Goal: Information Seeking & Learning: Learn about a topic

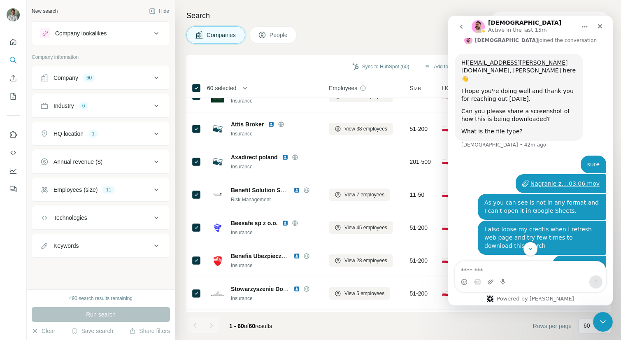
scroll to position [745, 0]
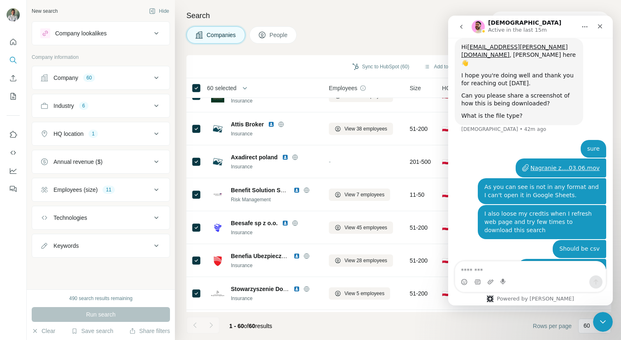
click at [333, 29] on div "Companies People" at bounding box center [399, 34] width 425 height 17
click at [307, 21] on h4 "Search" at bounding box center [399, 16] width 425 height 12
click at [600, 24] on icon "Close" at bounding box center [600, 26] width 7 height 7
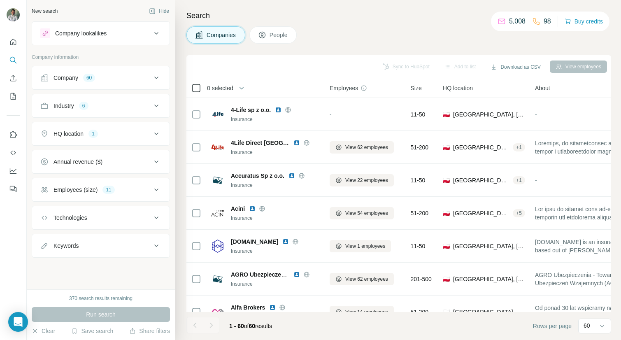
click at [201, 86] on div "0 selected" at bounding box center [252, 87] width 122 height 9
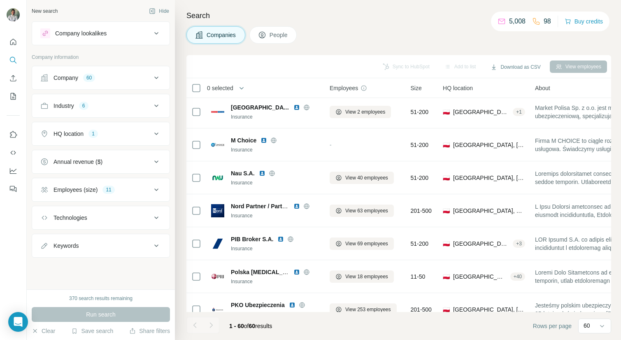
scroll to position [1072, 0]
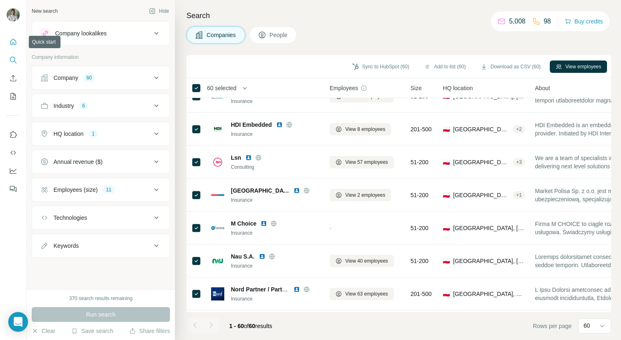
click at [13, 40] on icon "Quick start" at bounding box center [13, 42] width 8 height 8
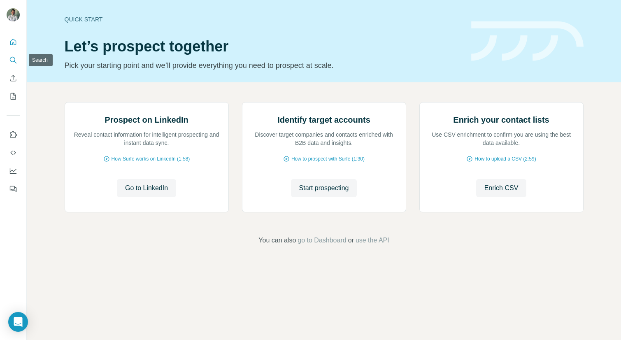
click at [14, 62] on icon "Search" at bounding box center [12, 59] width 5 height 5
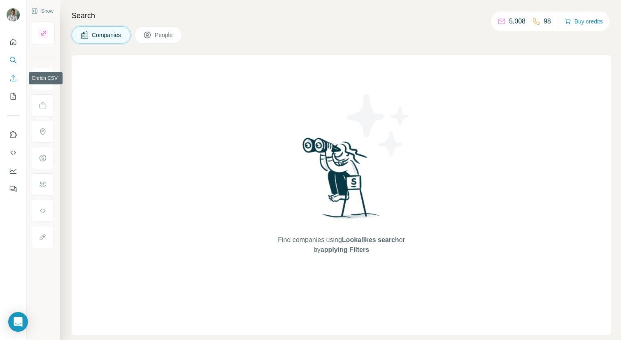
click at [14, 79] on icon "Enrich CSV" at bounding box center [13, 78] width 8 height 8
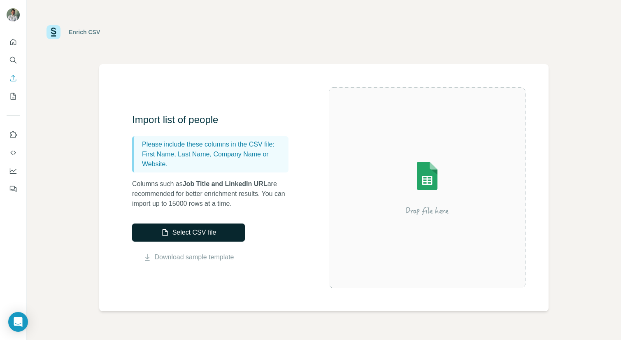
click at [218, 231] on button "Select CSV file" at bounding box center [188, 233] width 113 height 18
click at [14, 98] on icon "My lists" at bounding box center [13, 96] width 8 height 8
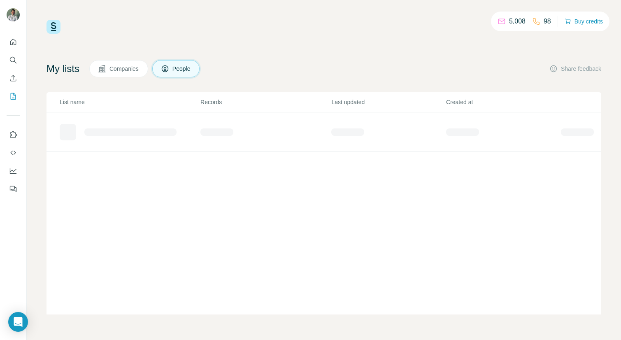
click at [109, 75] on button "Companies" at bounding box center [118, 68] width 59 height 17
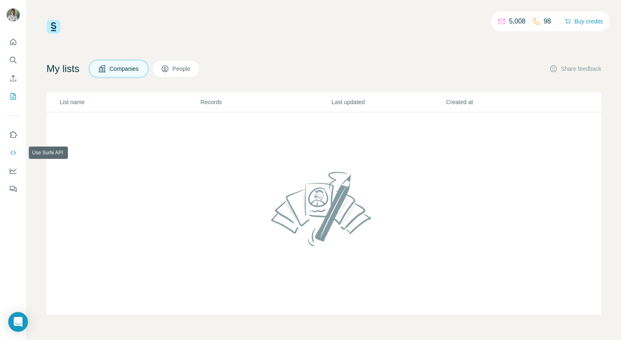
click at [11, 156] on icon "Use Surfe API" at bounding box center [13, 153] width 8 height 8
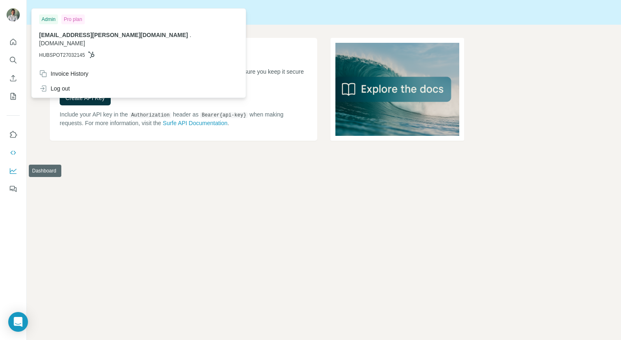
click at [9, 166] on button "Dashboard" at bounding box center [13, 170] width 13 height 15
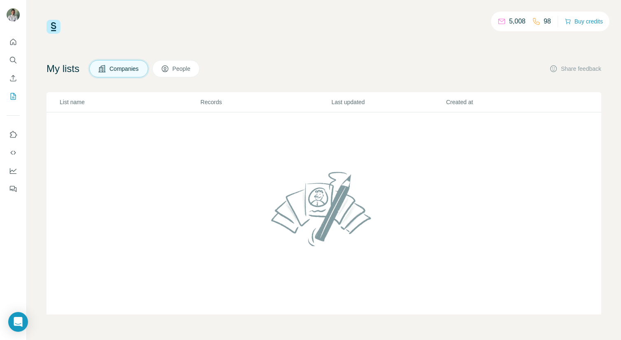
click at [55, 25] on img at bounding box center [54, 27] width 14 height 14
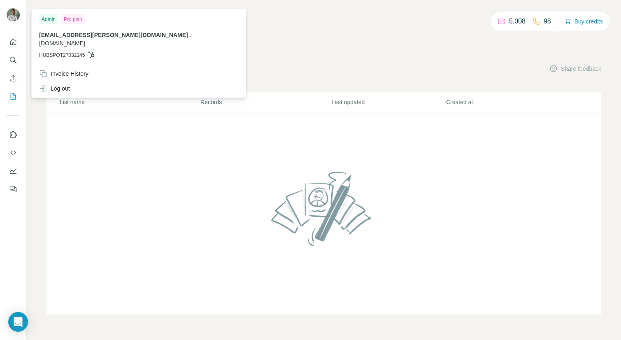
click at [16, 14] on img at bounding box center [13, 14] width 13 height 13
click at [240, 41] on div "5,008 98 Buy credits My lists Companies People Share feedback List name Records…" at bounding box center [324, 167] width 555 height 295
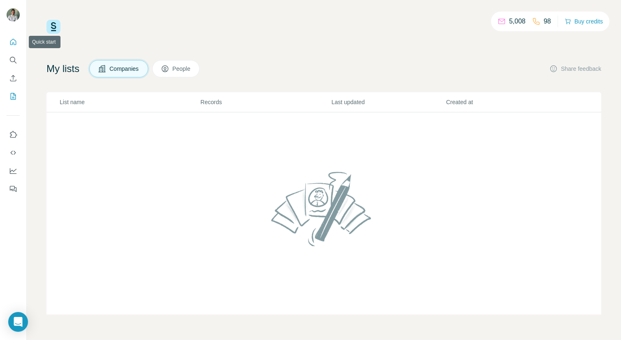
click at [14, 41] on icon "Quick start" at bounding box center [13, 42] width 8 height 8
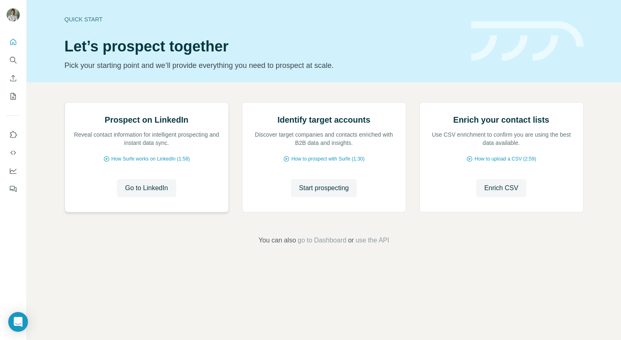
scroll to position [16, 0]
click at [334, 193] on span "Start prospecting" at bounding box center [324, 188] width 50 height 10
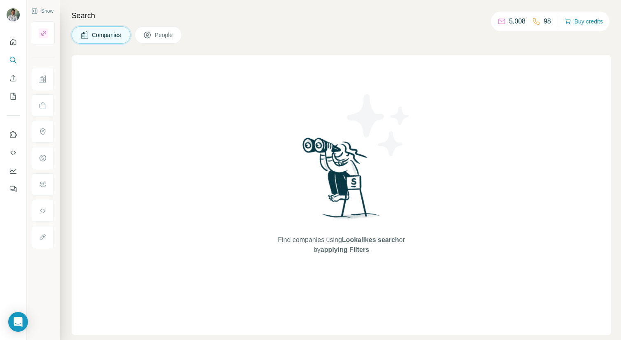
click at [234, 41] on div "Companies People" at bounding box center [342, 34] width 540 height 17
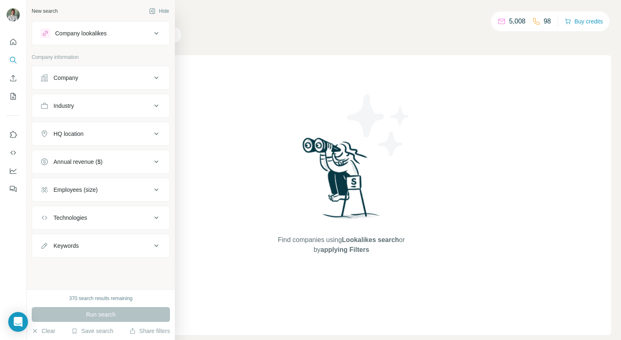
click at [123, 80] on div "Company" at bounding box center [95, 78] width 111 height 8
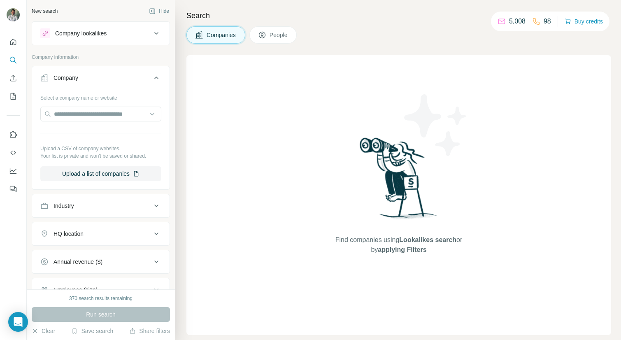
click at [158, 32] on icon at bounding box center [157, 33] width 10 height 10
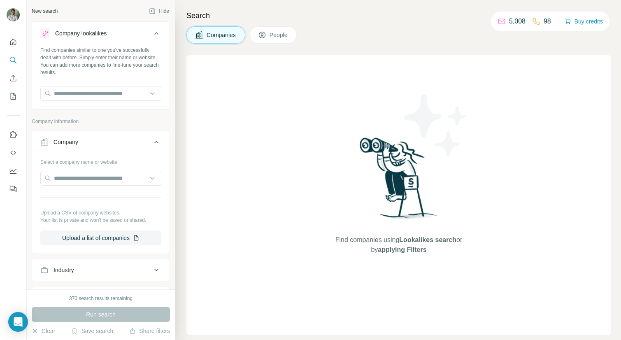
click at [158, 32] on icon at bounding box center [157, 33] width 10 height 10
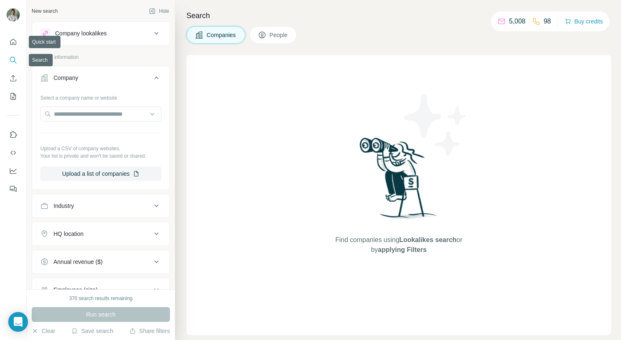
click at [12, 56] on icon "Search" at bounding box center [13, 60] width 8 height 8
click at [16, 95] on icon "My lists" at bounding box center [13, 96] width 8 height 8
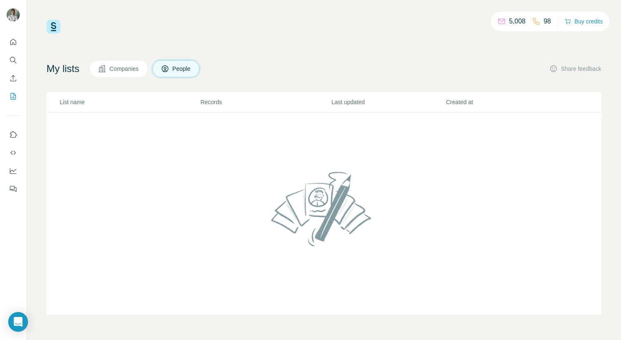
click at [131, 70] on span "Companies" at bounding box center [125, 69] width 30 height 8
click at [16, 40] on icon "Quick start" at bounding box center [13, 42] width 8 height 8
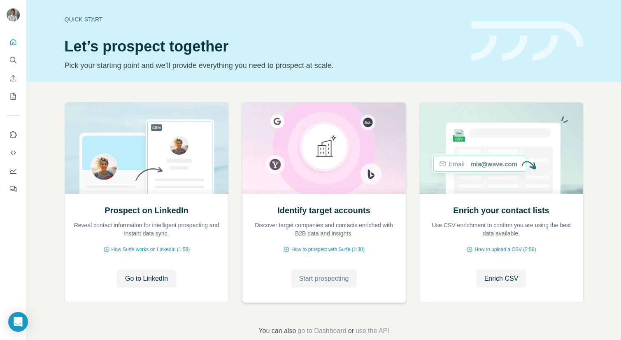
click at [329, 285] on button "Start prospecting" at bounding box center [324, 279] width 66 height 18
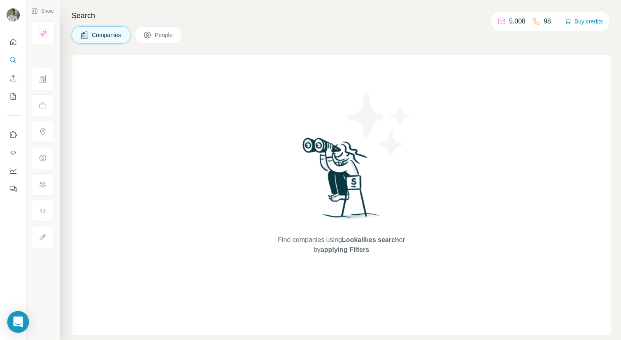
click at [15, 322] on icon "Open Intercom Messenger" at bounding box center [17, 322] width 9 height 11
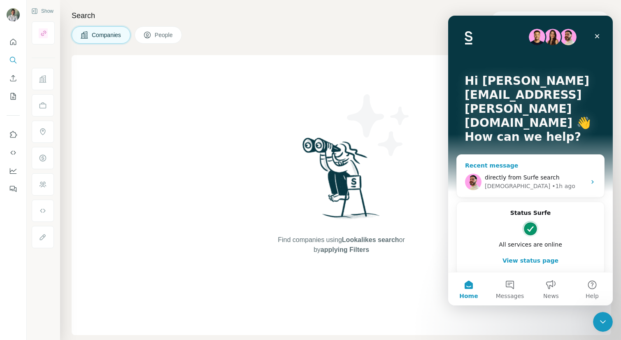
click at [551, 182] on div "Christian • 1h ago" at bounding box center [535, 186] width 101 height 9
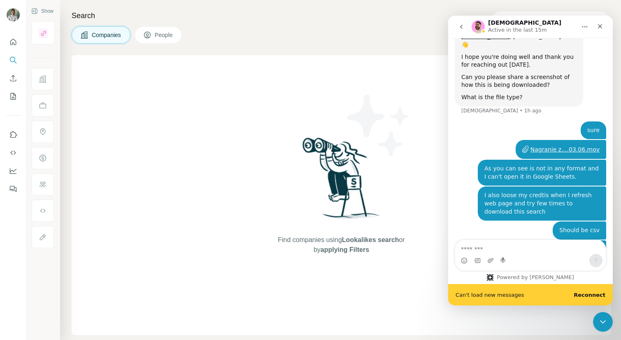
scroll to position [767, 0]
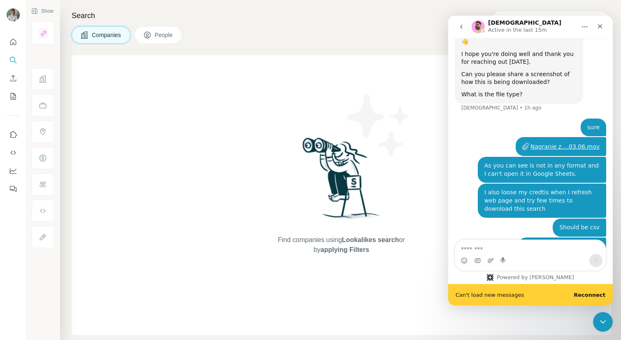
click at [585, 294] on b "Reconnect" at bounding box center [590, 295] width 32 height 6
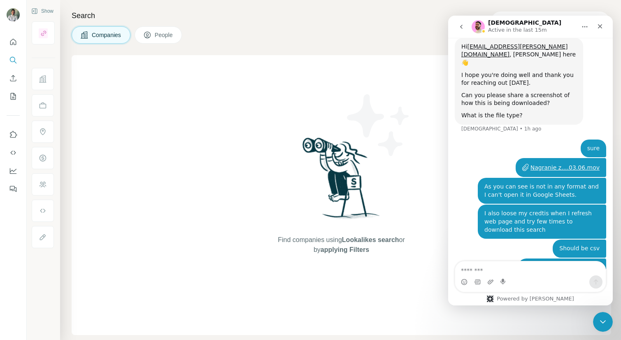
scroll to position [745, 0]
click at [476, 271] on textarea "Message…" at bounding box center [530, 268] width 151 height 14
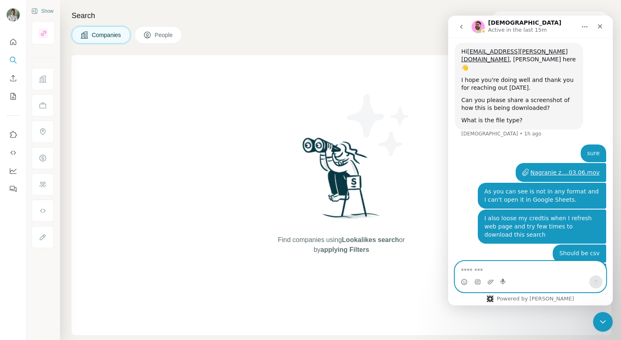
scroll to position [743, 0]
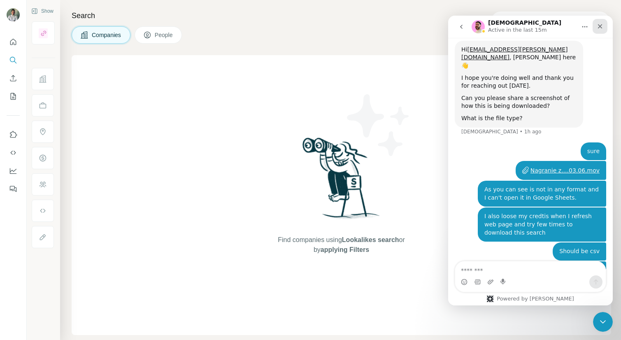
click at [601, 25] on icon "Close" at bounding box center [600, 26] width 5 height 5
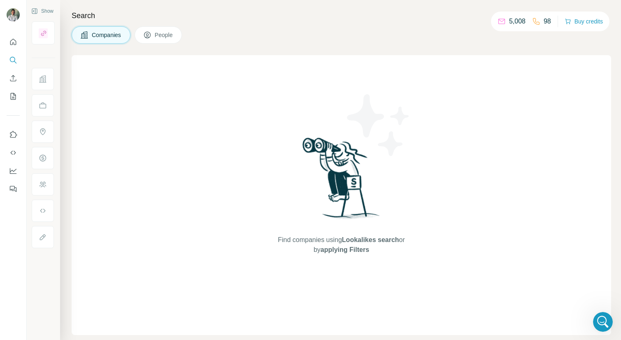
scroll to position [745, 0]
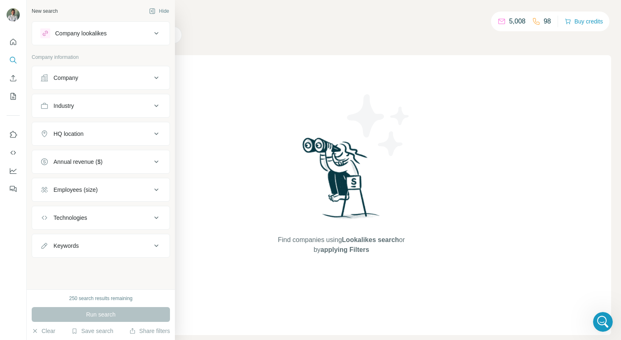
click at [155, 80] on icon at bounding box center [157, 78] width 10 height 10
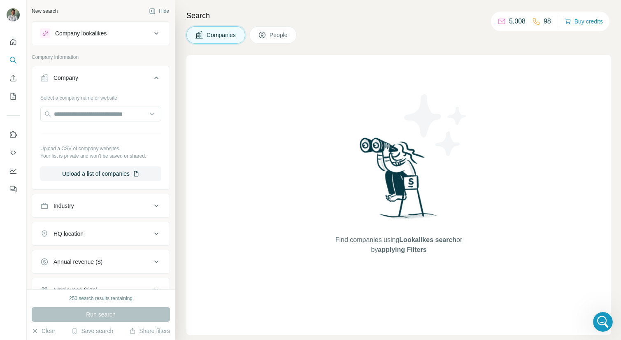
click at [155, 80] on icon at bounding box center [157, 78] width 10 height 10
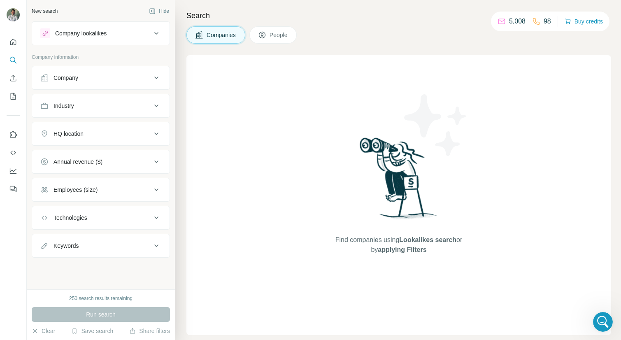
click at [142, 107] on div "Industry" at bounding box center [95, 106] width 111 height 8
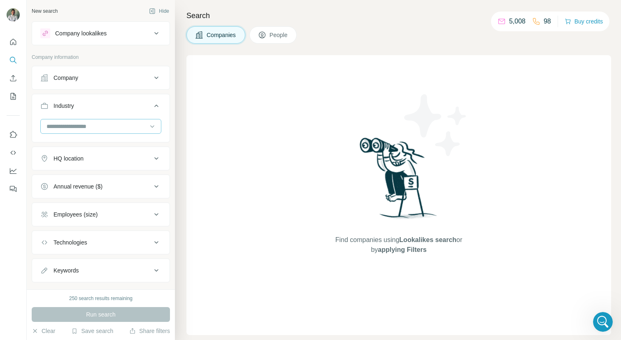
click at [132, 124] on input at bounding box center [97, 126] width 102 height 9
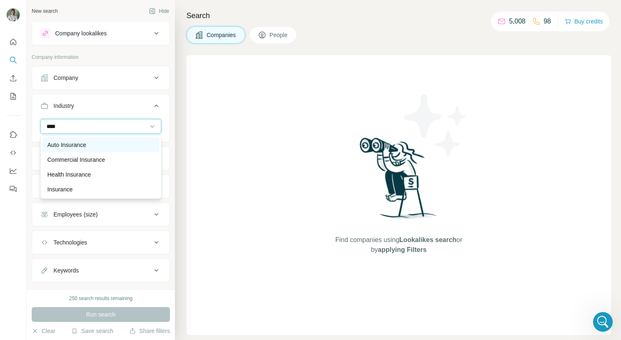
type input "****"
click at [120, 148] on div "Auto Insurance" at bounding box center [100, 145] width 107 height 8
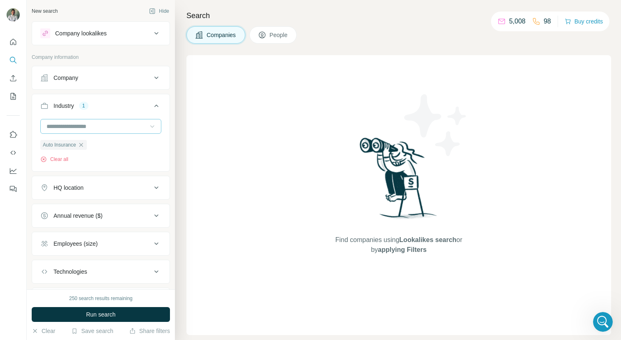
click at [150, 126] on icon at bounding box center [152, 126] width 8 height 8
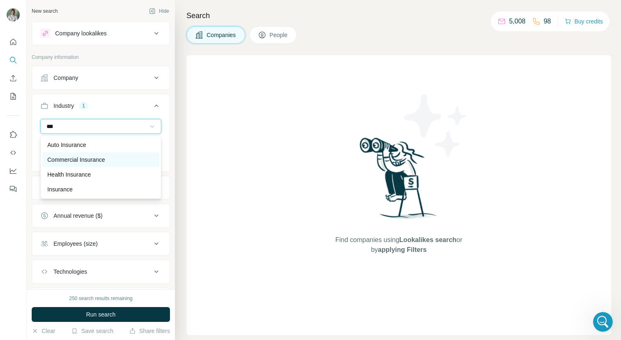
type input "***"
click at [131, 160] on div "Commercial Insurance" at bounding box center [100, 160] width 107 height 8
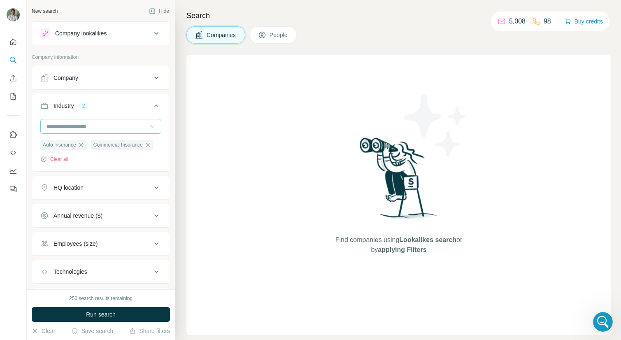
click at [138, 129] on input at bounding box center [97, 126] width 102 height 9
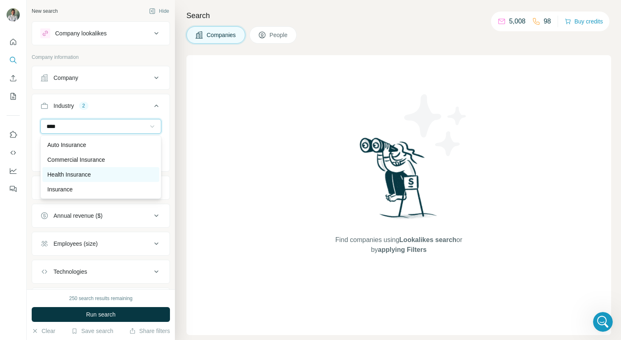
type input "****"
click at [88, 169] on div "Health Insurance" at bounding box center [100, 174] width 117 height 15
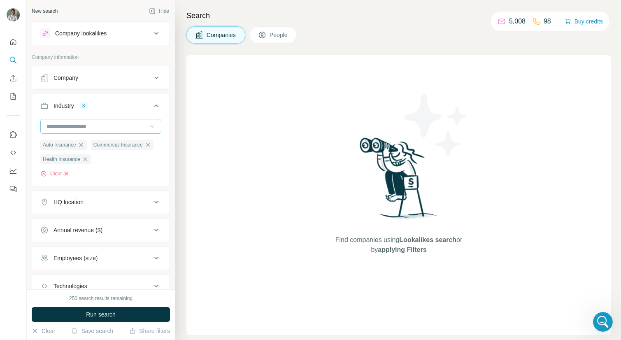
click at [112, 126] on input at bounding box center [97, 126] width 102 height 9
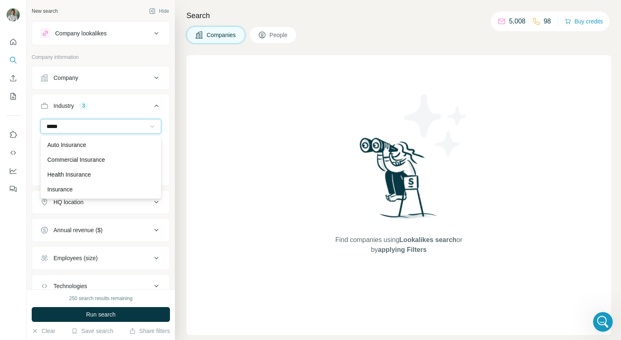
scroll to position [44, 0]
type input "*****"
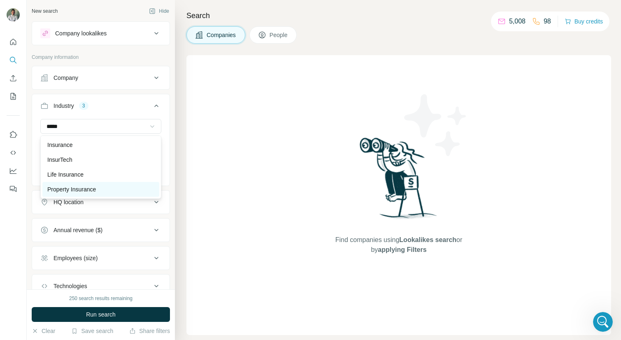
click at [91, 184] on div "Property Insurance" at bounding box center [100, 189] width 117 height 15
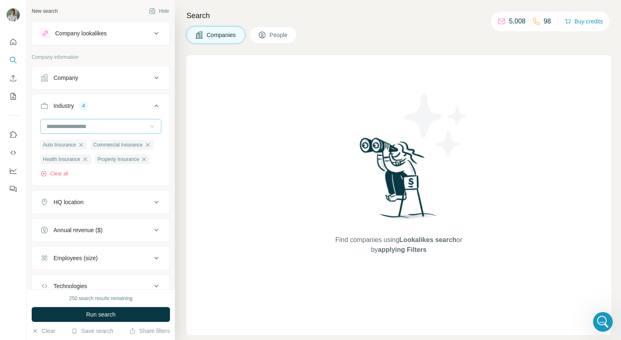
click at [100, 128] on input at bounding box center [97, 126] width 102 height 9
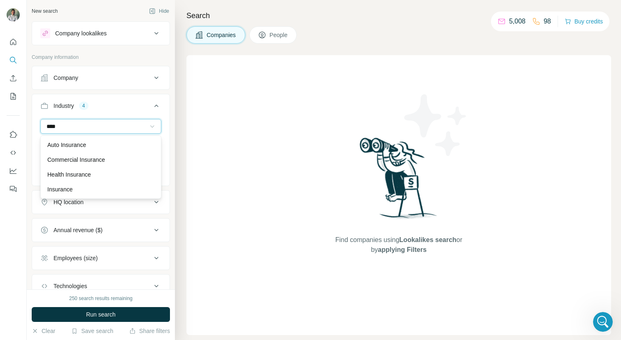
scroll to position [44, 0]
type input "****"
click at [95, 174] on div "Life Insurance" at bounding box center [100, 174] width 107 height 8
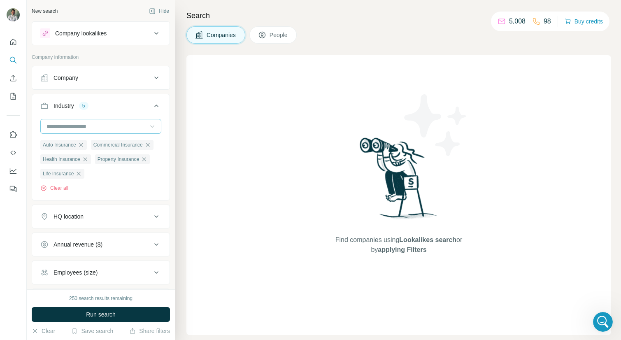
click at [103, 127] on input at bounding box center [97, 126] width 102 height 9
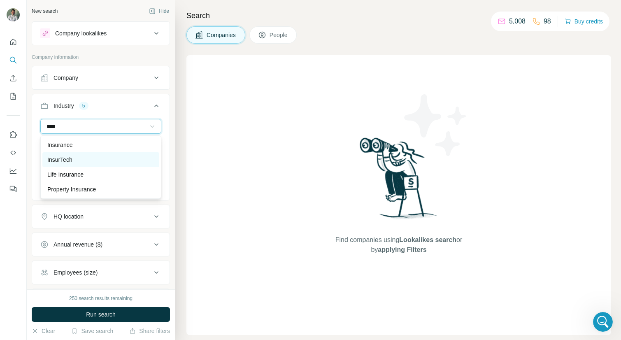
type input "****"
click at [89, 157] on div "InsurTech" at bounding box center [100, 160] width 107 height 8
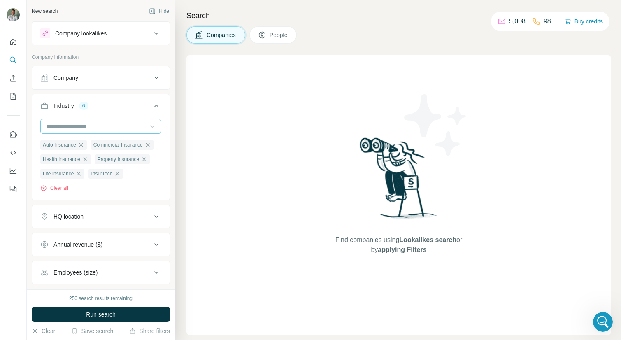
click at [89, 127] on input at bounding box center [97, 126] width 102 height 9
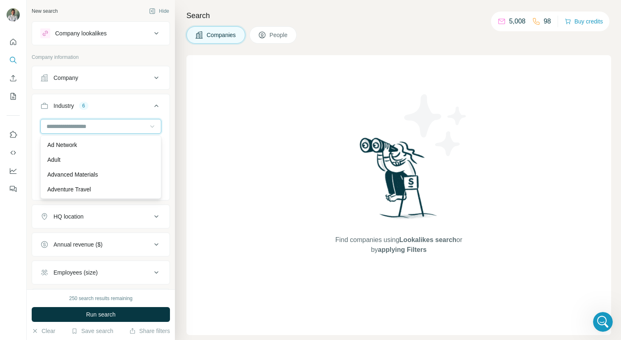
click at [97, 124] on input at bounding box center [97, 126] width 102 height 9
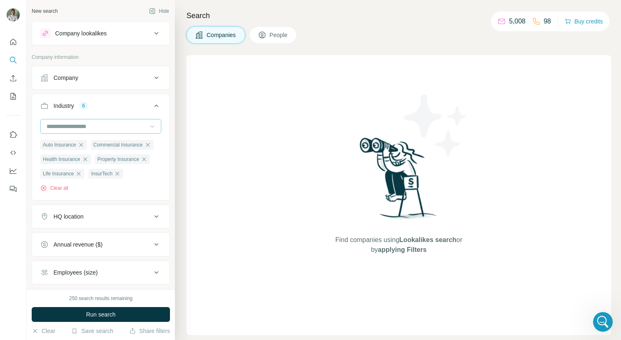
click at [95, 125] on input at bounding box center [97, 126] width 102 height 9
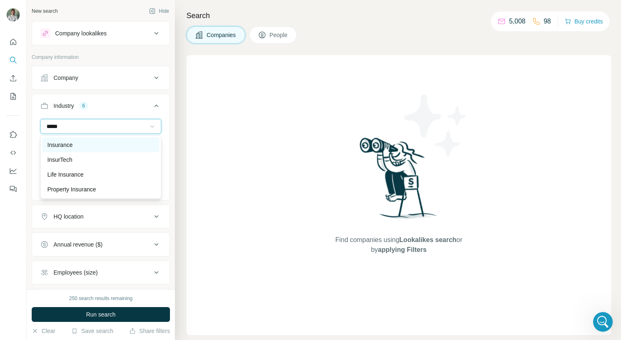
type input "*****"
click at [84, 149] on div "Insurance" at bounding box center [100, 145] width 117 height 15
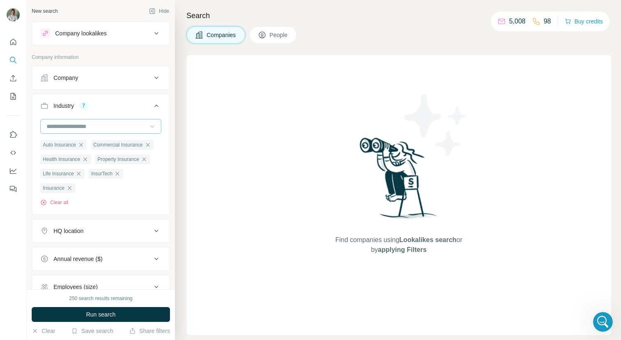
click at [113, 127] on input at bounding box center [97, 126] width 102 height 9
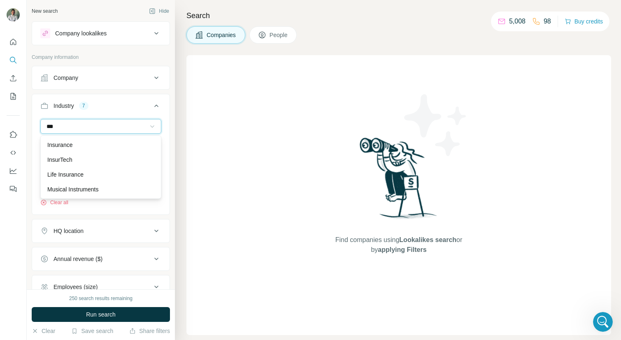
type input "****"
click at [121, 92] on ul "Company Industry 7 Auto Insurance Commercial Insurance Health Insurance Propert…" at bounding box center [101, 210] width 138 height 289
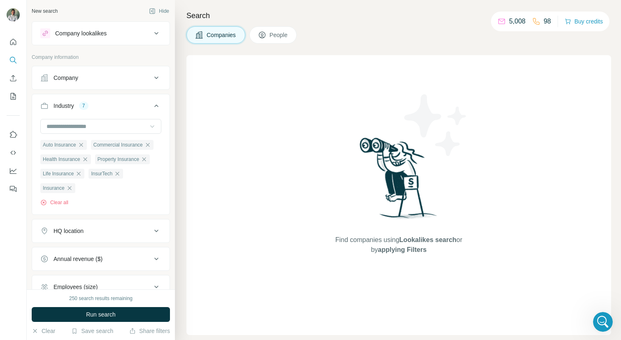
click at [90, 231] on div "HQ location" at bounding box center [95, 231] width 111 height 8
click at [87, 251] on input "text" at bounding box center [100, 251] width 121 height 15
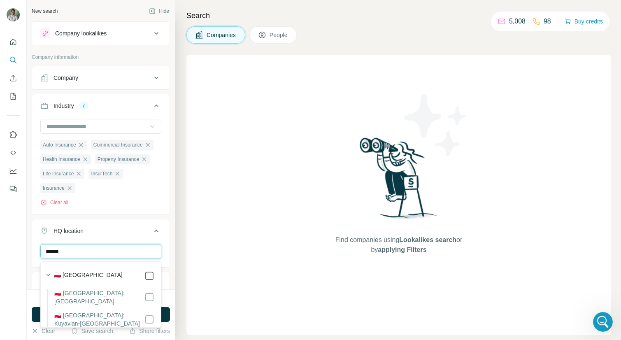
type input "******"
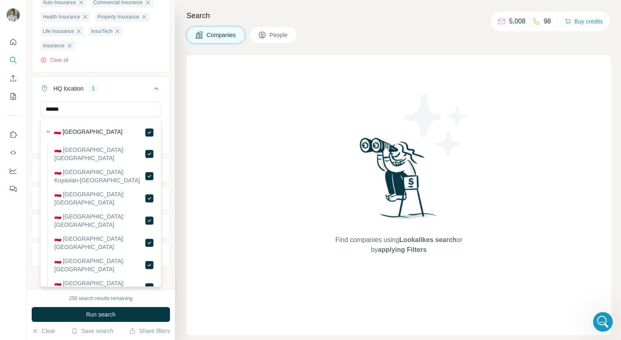
scroll to position [2, 0]
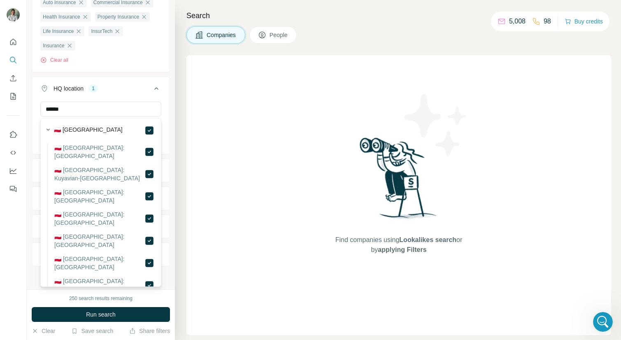
click at [31, 158] on div "New search Hide Company lookalikes Company information Company Industry 7 Auto …" at bounding box center [101, 144] width 148 height 289
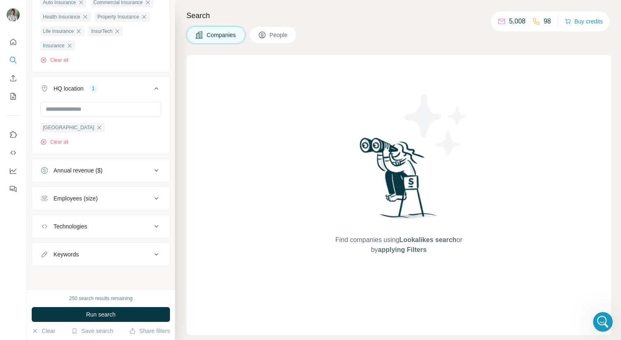
click at [150, 201] on div "Employees (size)" at bounding box center [95, 198] width 111 height 8
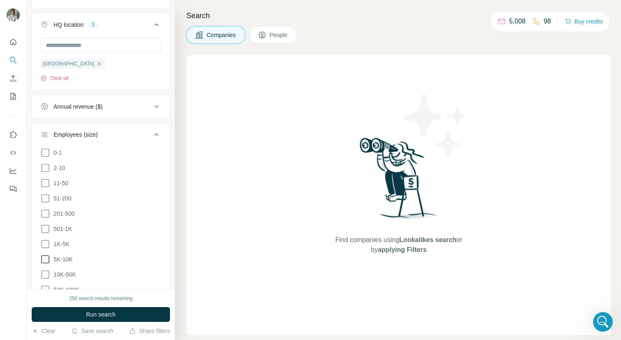
scroll to position [242, 0]
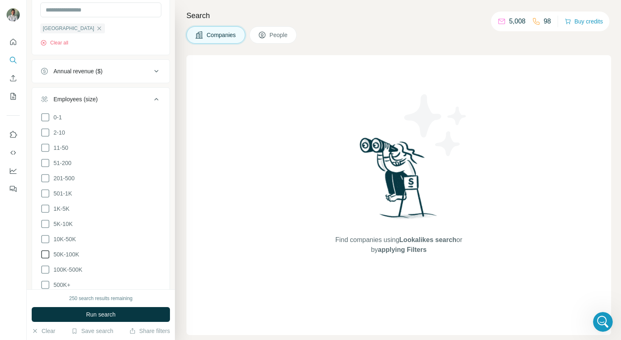
click at [47, 255] on icon at bounding box center [45, 255] width 10 height 10
click at [47, 240] on icon at bounding box center [45, 239] width 10 height 10
click at [47, 222] on icon at bounding box center [45, 224] width 10 height 10
click at [47, 205] on icon at bounding box center [45, 209] width 8 height 8
click at [47, 191] on icon at bounding box center [45, 194] width 10 height 10
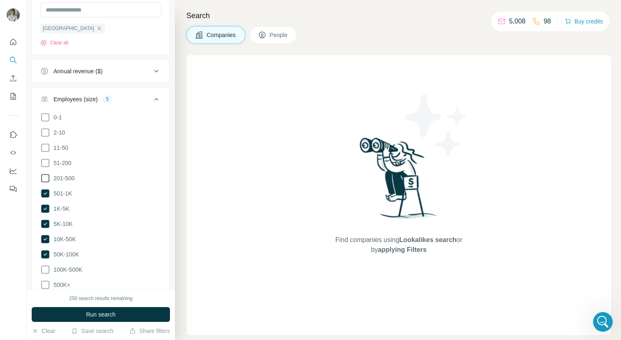
click at [47, 182] on icon at bounding box center [45, 178] width 8 height 8
click at [48, 167] on icon at bounding box center [45, 163] width 8 height 8
click at [98, 314] on span "Run search" at bounding box center [101, 314] width 30 height 8
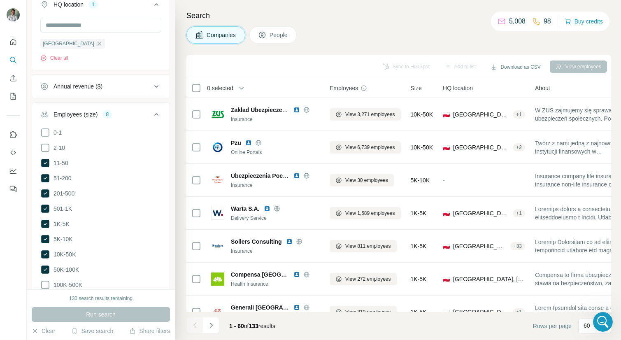
scroll to position [217, 0]
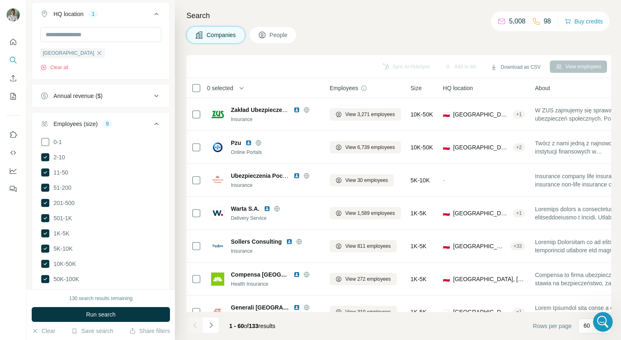
scroll to position [236, 0]
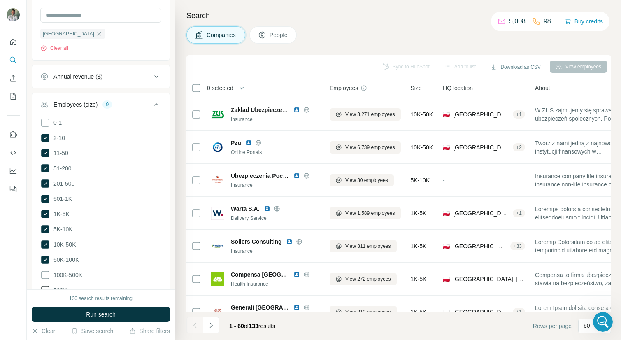
click at [44, 273] on icon at bounding box center [45, 275] width 10 height 10
click at [66, 310] on button "Run search" at bounding box center [101, 314] width 138 height 15
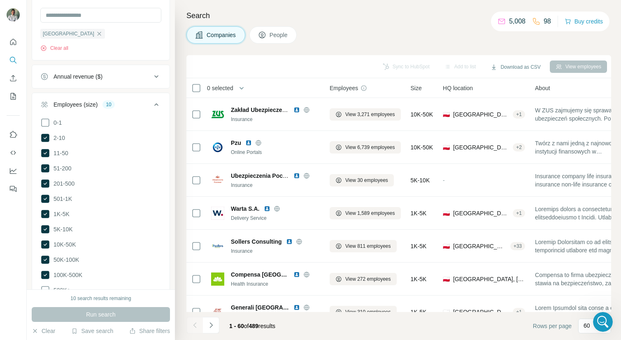
click at [317, 40] on div "Companies People" at bounding box center [399, 34] width 425 height 17
click at [245, 87] on icon "button" at bounding box center [242, 88] width 8 height 8
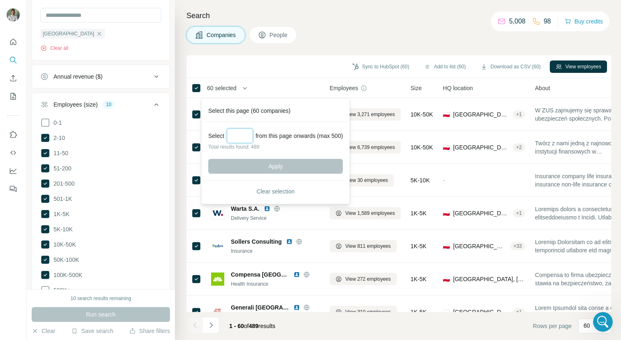
click at [240, 134] on input "Select a number (up to 500)" at bounding box center [240, 135] width 26 height 15
type input "*"
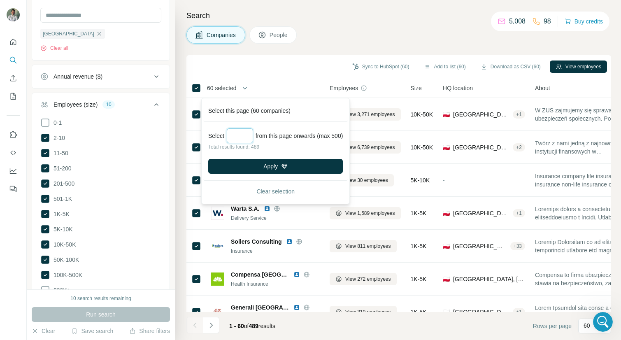
type input "***"
click at [307, 148] on p "Total results found: 489" at bounding box center [275, 146] width 135 height 7
click at [299, 165] on button "Apply" at bounding box center [275, 166] width 135 height 15
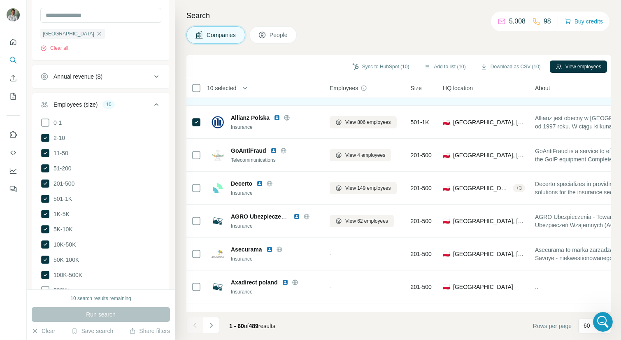
scroll to position [214, 0]
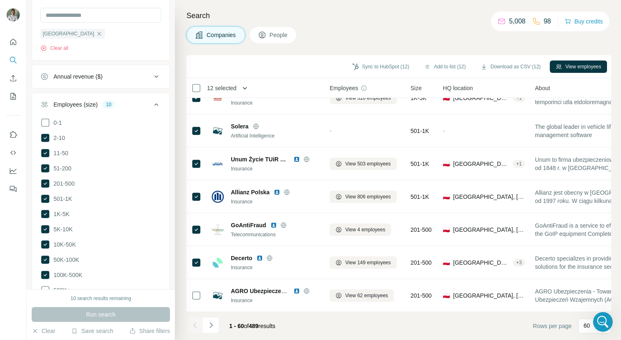
click at [247, 90] on icon "button" at bounding box center [245, 88] width 8 height 8
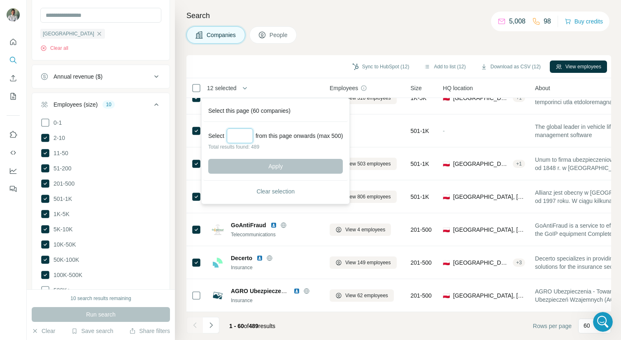
click at [243, 138] on input "Select a number (up to 500)" at bounding box center [240, 135] width 26 height 15
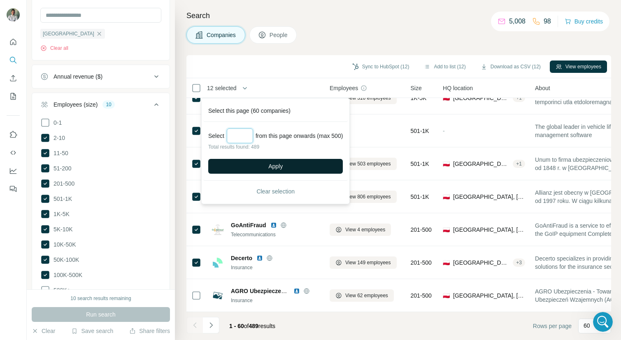
type input "*"
click at [238, 140] on input "****" at bounding box center [240, 135] width 26 height 15
click at [238, 131] on input "****" at bounding box center [240, 135] width 26 height 15
click at [249, 131] on input "***" at bounding box center [240, 135] width 26 height 15
click at [245, 136] on input "***" at bounding box center [240, 135] width 26 height 15
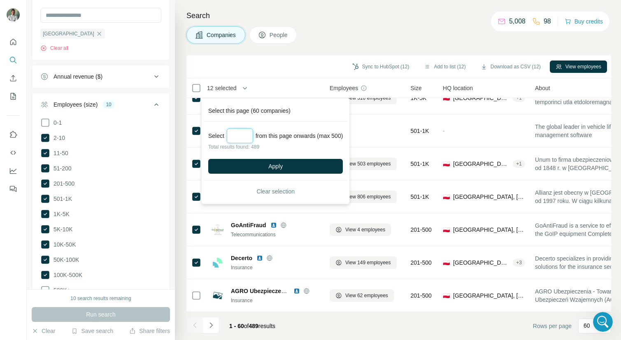
type input "*"
type input "****"
click at [273, 166] on button "Apply" at bounding box center [275, 166] width 135 height 15
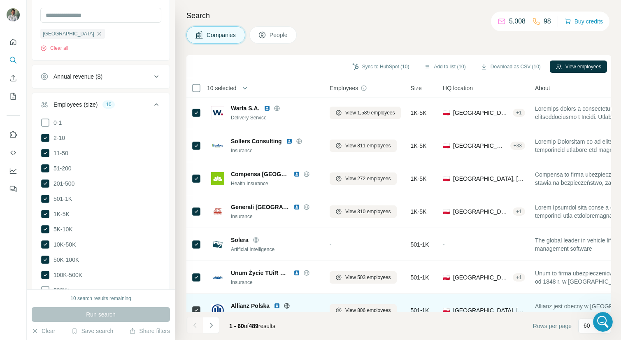
scroll to position [0, 0]
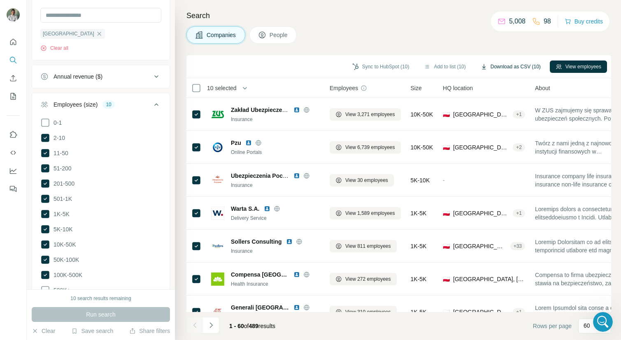
click at [508, 65] on button "Download as CSV (10)" at bounding box center [511, 67] width 72 height 12
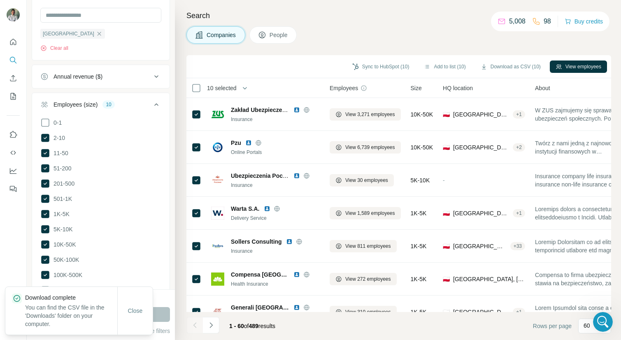
click at [419, 24] on div "Search Companies People Sync to HubSpot (10) Add to list (10) Download as CSV (…" at bounding box center [398, 170] width 446 height 340
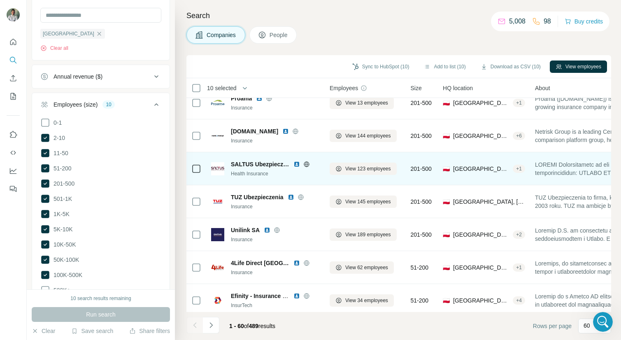
scroll to position [851, 0]
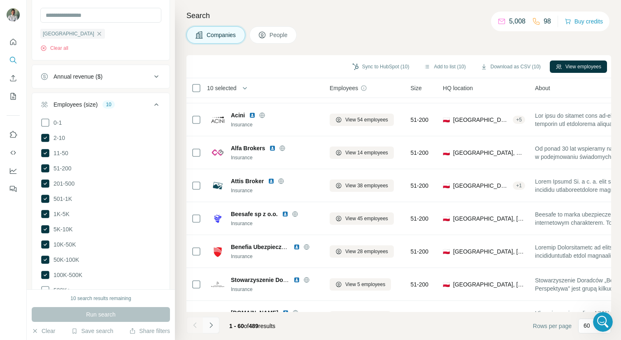
click at [214, 326] on icon "Navigate to next page" at bounding box center [211, 325] width 8 height 8
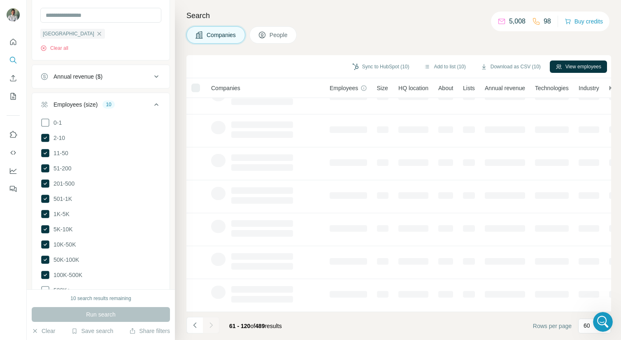
scroll to position [115, 0]
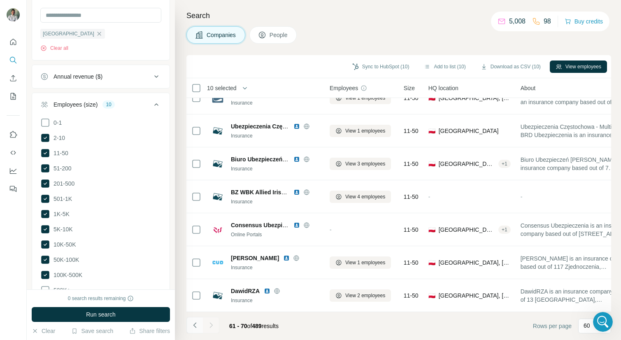
click at [192, 326] on icon "Navigate to previous page" at bounding box center [195, 325] width 8 height 8
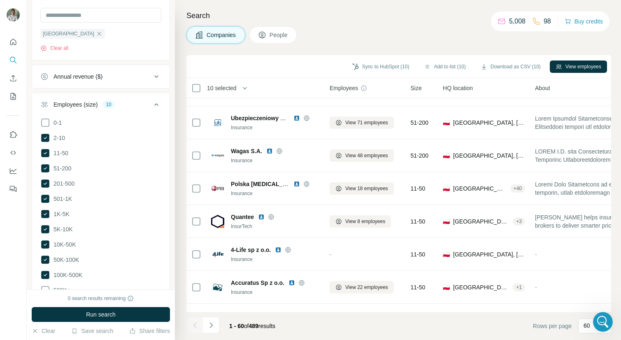
scroll to position [1762, 0]
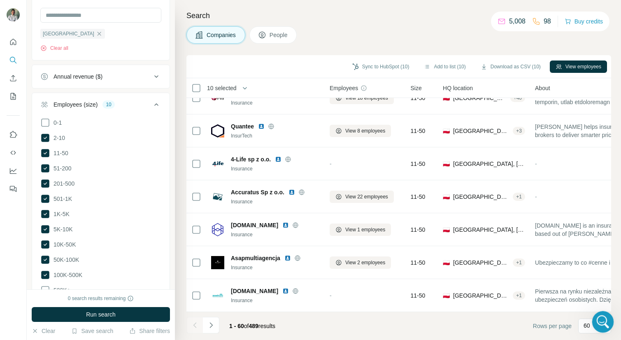
click at [604, 317] on icon "Open Intercom Messenger" at bounding box center [602, 321] width 14 height 14
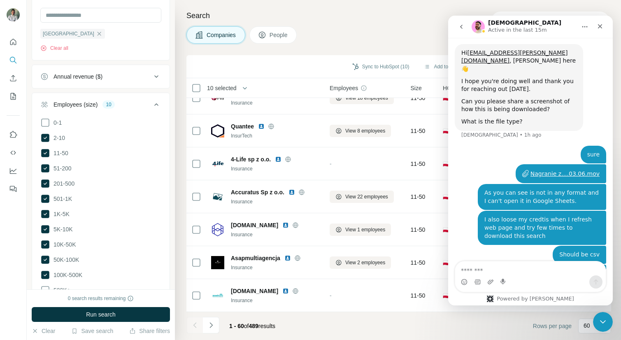
scroll to position [745, 0]
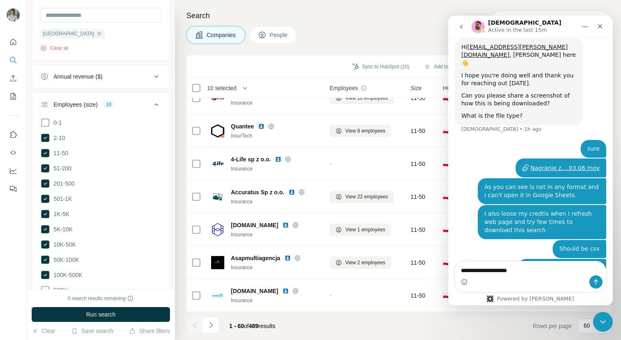
drag, startPoint x: 466, startPoint y: 271, endPoint x: 466, endPoint y: 305, distance: 33.8
click at [466, 273] on textarea "**********" at bounding box center [530, 268] width 151 height 14
type textarea "**********"
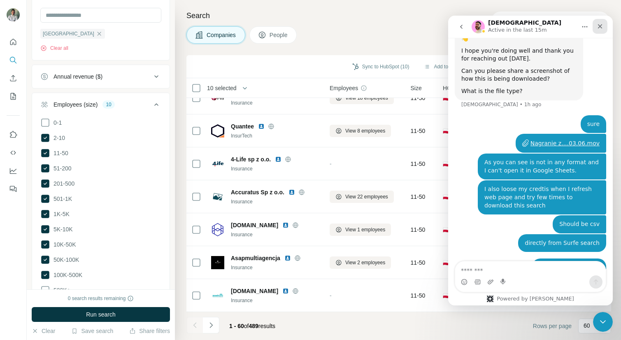
click at [604, 28] on div "Close" at bounding box center [600, 26] width 15 height 15
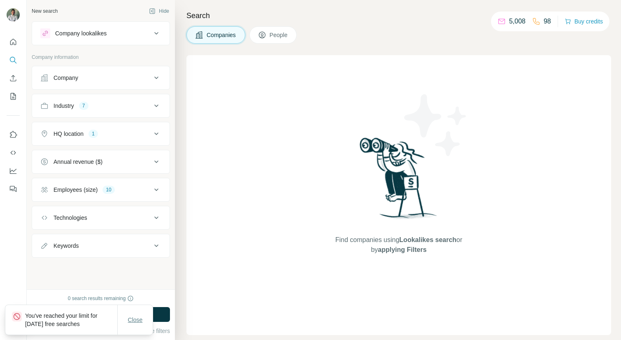
click at [137, 318] on span "Close" at bounding box center [135, 320] width 15 height 8
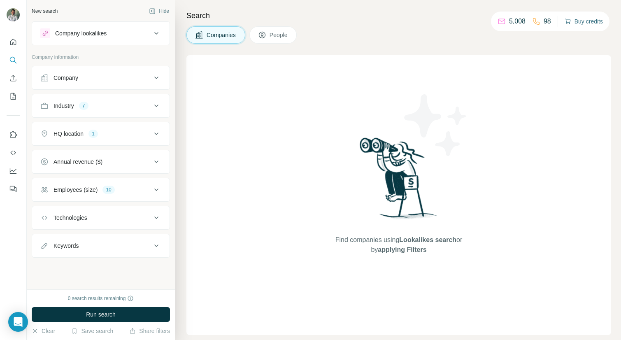
click at [573, 19] on button "Buy credits" at bounding box center [584, 22] width 38 height 12
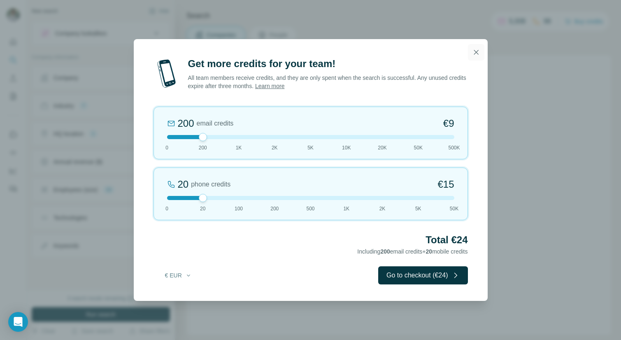
click at [476, 54] on icon "button" at bounding box center [476, 52] width 8 height 8
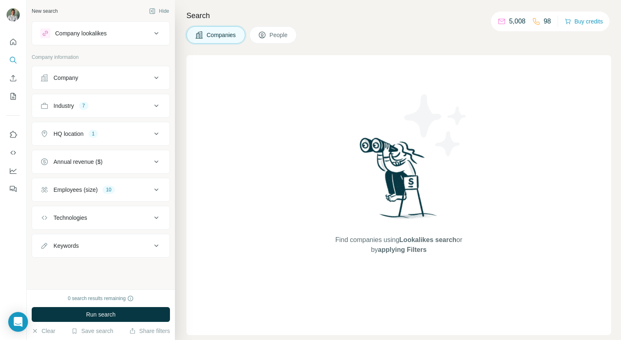
click at [216, 67] on div "Find companies using Lookalikes search or by applying Filters" at bounding box center [399, 195] width 425 height 280
click at [13, 94] on icon "My lists" at bounding box center [14, 95] width 4 height 5
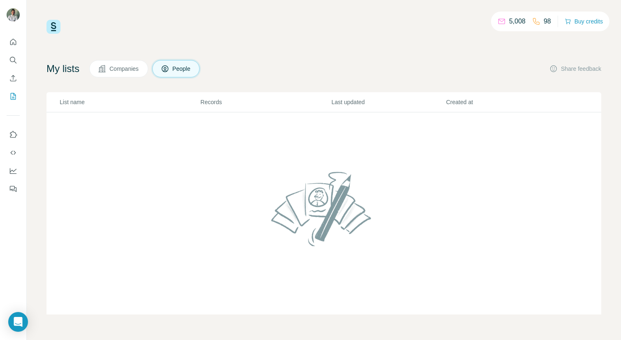
click at [140, 68] on span "Companies" at bounding box center [125, 69] width 30 height 8
click at [14, 47] on button "Quick start" at bounding box center [13, 42] width 13 height 15
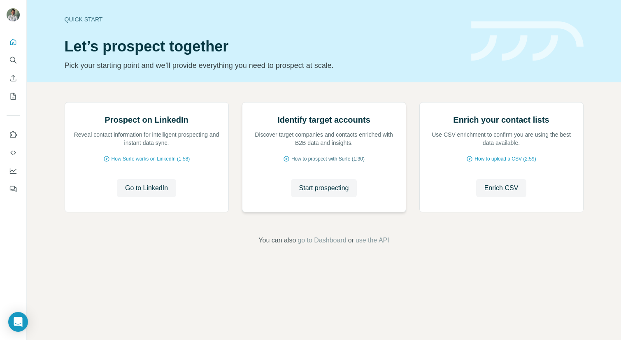
scroll to position [16, 0]
click at [328, 245] on span "go to Dashboard" at bounding box center [322, 241] width 49 height 10
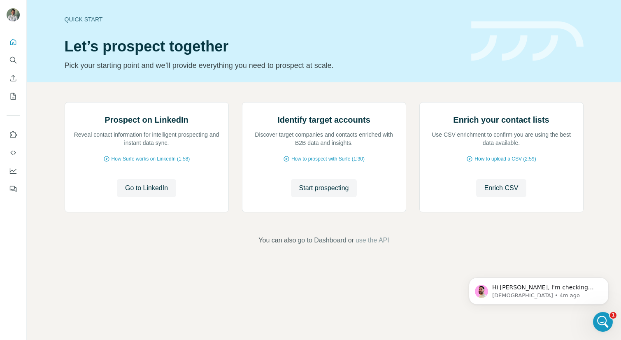
scroll to position [0, 0]
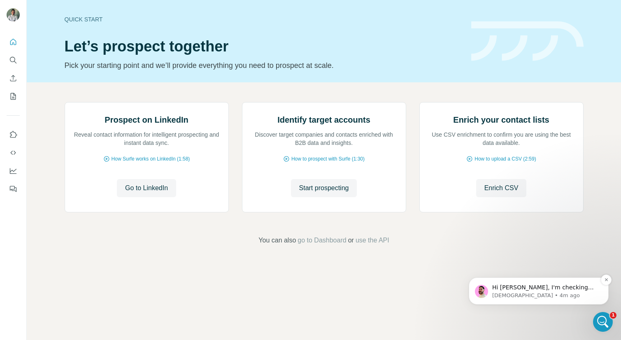
click at [518, 289] on p "Hi [PERSON_NAME], I'm checking with this team on this and I will get back to yo…" at bounding box center [545, 288] width 106 height 8
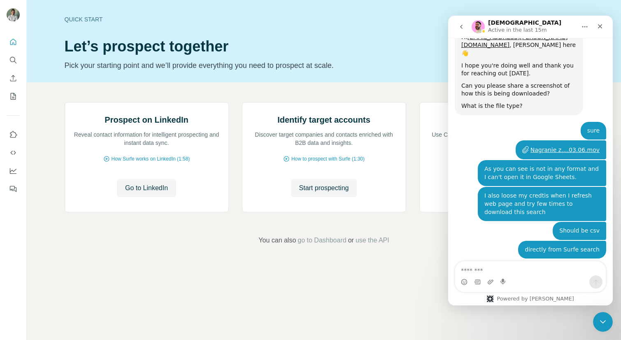
scroll to position [815, 0]
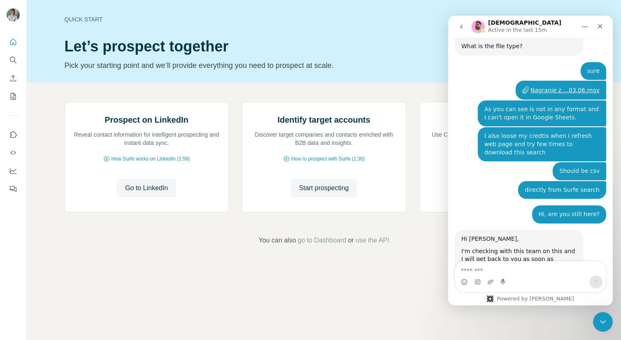
click at [515, 268] on textarea "Message…" at bounding box center [530, 268] width 151 height 14
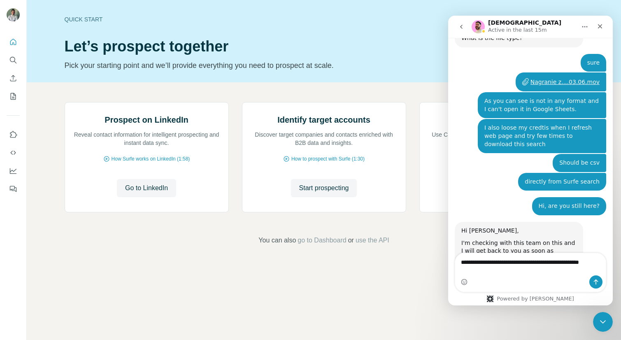
type textarea "**********"
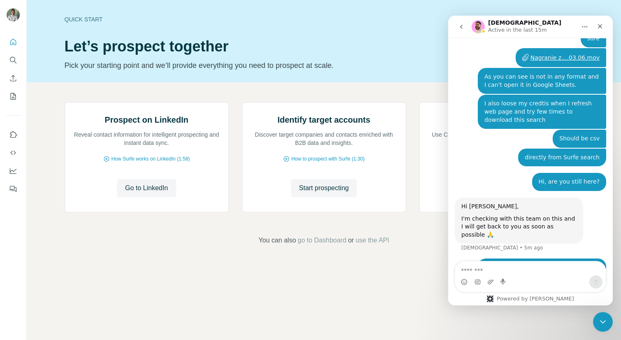
click at [55, 149] on div "Prospect on LinkedIn Reveal contact information for intelligent prospecting and…" at bounding box center [324, 173] width 595 height 183
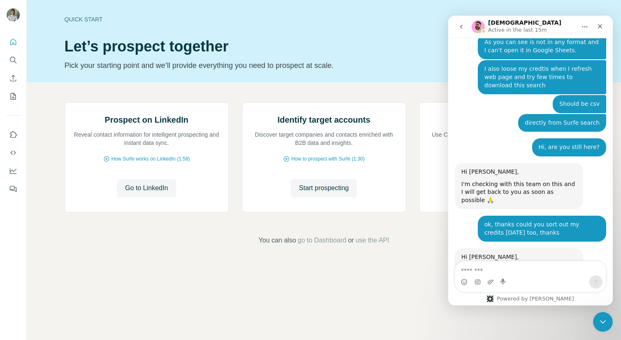
scroll to position [892, 0]
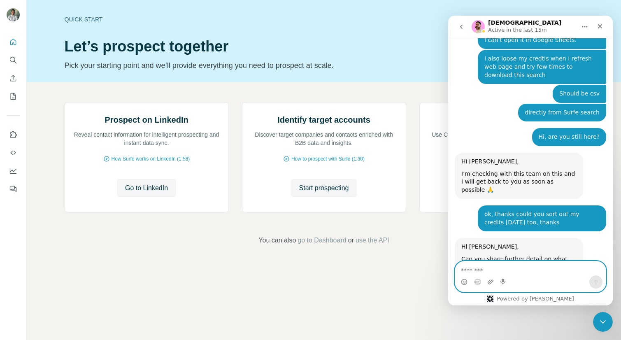
click at [476, 271] on textarea "Message…" at bounding box center [530, 268] width 151 height 14
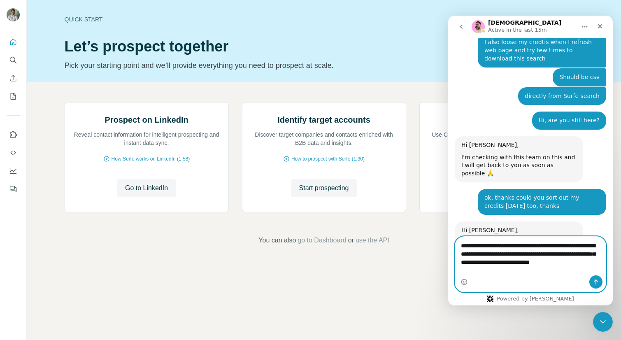
scroll to position [917, 0]
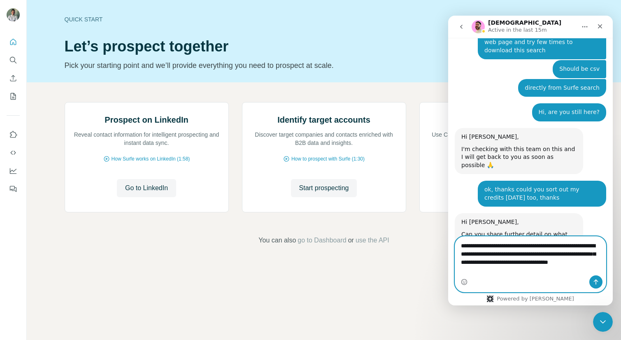
click at [462, 273] on textarea "**********" at bounding box center [530, 256] width 151 height 39
click at [493, 272] on textarea "**********" at bounding box center [530, 256] width 151 height 39
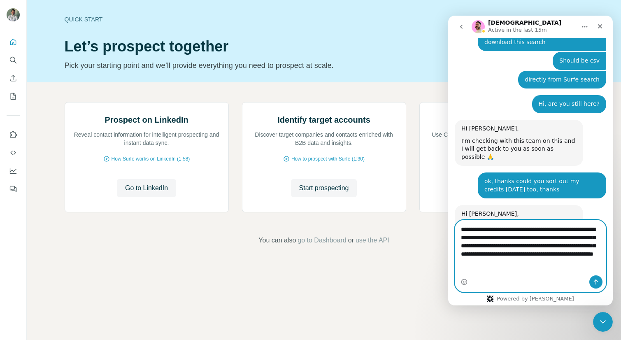
scroll to position [933, 0]
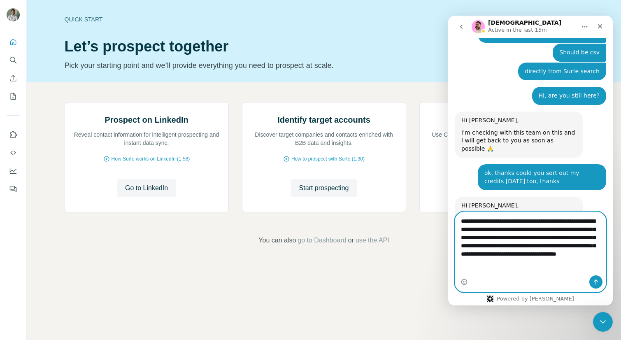
drag, startPoint x: 574, startPoint y: 272, endPoint x: 533, endPoint y: 271, distance: 41.6
click at [533, 267] on textarea "**********" at bounding box center [530, 239] width 151 height 55
drag, startPoint x: 592, startPoint y: 270, endPoint x: 585, endPoint y: 271, distance: 7.4
click at [585, 267] on textarea "**********" at bounding box center [530, 239] width 151 height 55
click at [598, 266] on textarea "**********" at bounding box center [530, 239] width 151 height 55
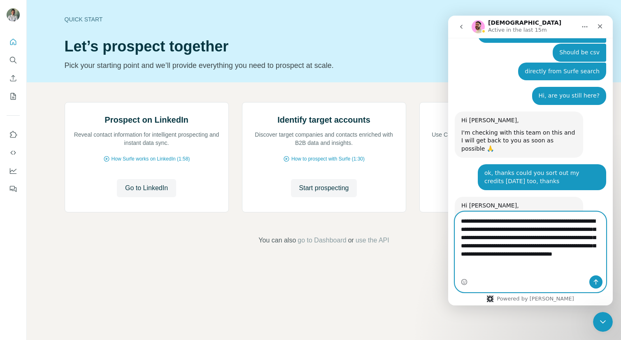
click at [596, 267] on textarea "**********" at bounding box center [530, 239] width 151 height 55
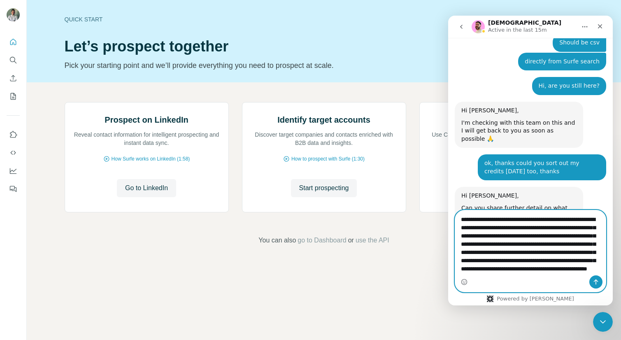
scroll to position [21, 0]
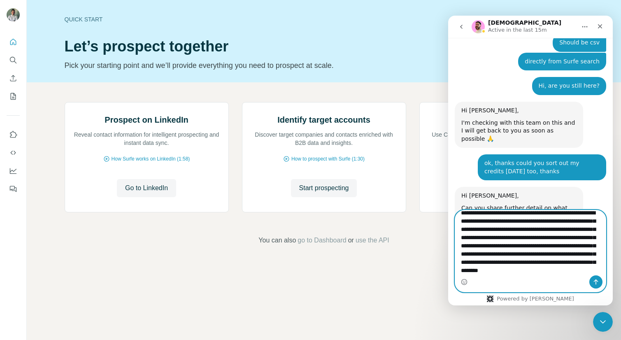
drag, startPoint x: 578, startPoint y: 255, endPoint x: 581, endPoint y: 263, distance: 8.2
click at [578, 256] on textarea "**********" at bounding box center [530, 242] width 151 height 65
click at [518, 248] on textarea "**********" at bounding box center [530, 242] width 151 height 65
click at [510, 273] on textarea "**********" at bounding box center [530, 242] width 151 height 65
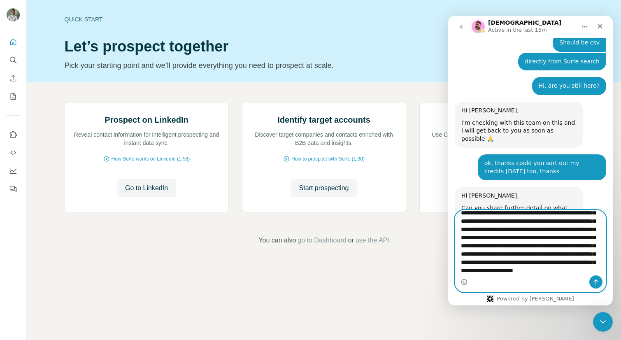
type textarea "**********"
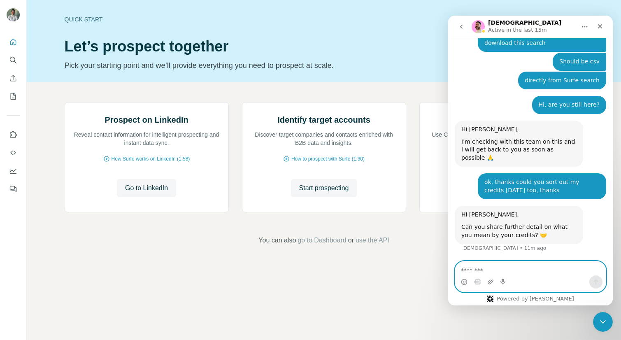
scroll to position [892, 0]
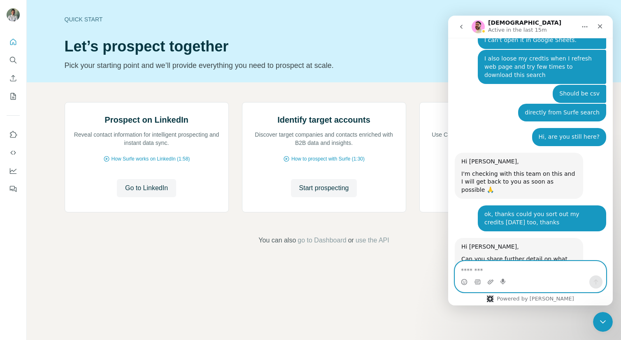
paste textarea "**********"
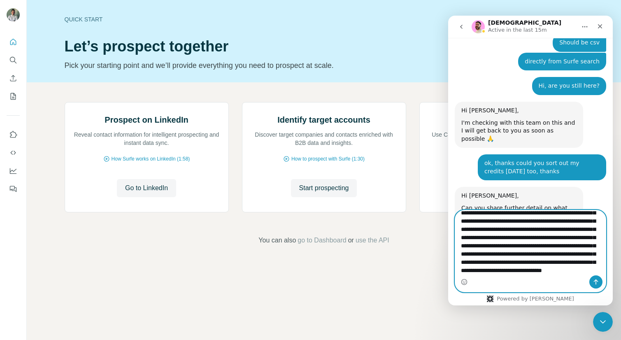
type textarea "**********"
click at [597, 279] on icon "Send a message…" at bounding box center [596, 282] width 7 height 7
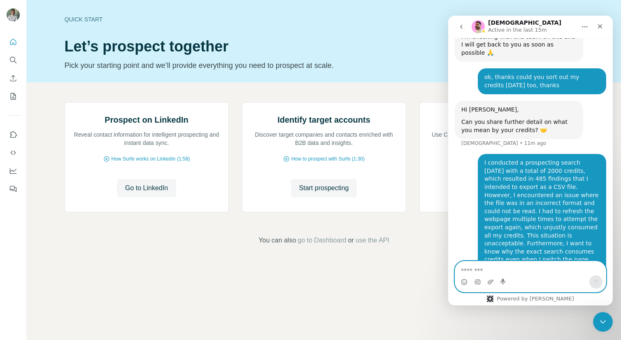
scroll to position [1030, 0]
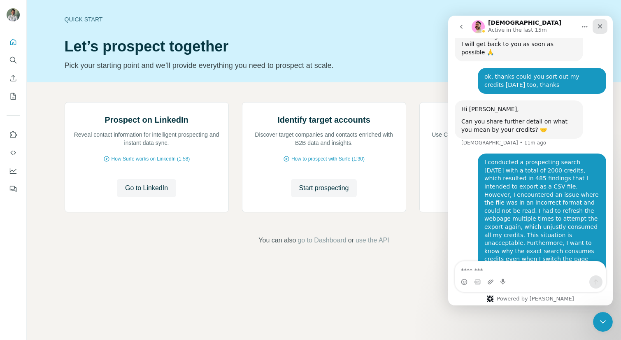
click at [601, 20] on div "Close" at bounding box center [600, 26] width 15 height 15
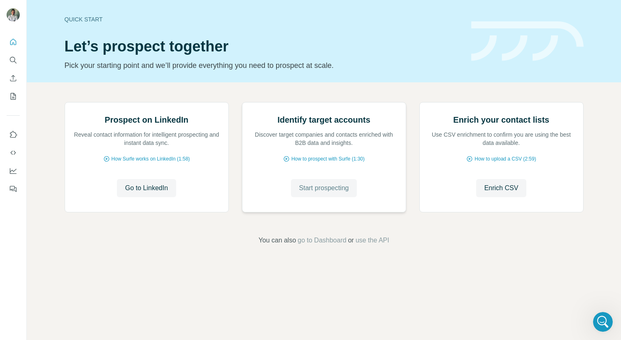
click at [319, 193] on span "Start prospecting" at bounding box center [324, 188] width 50 height 10
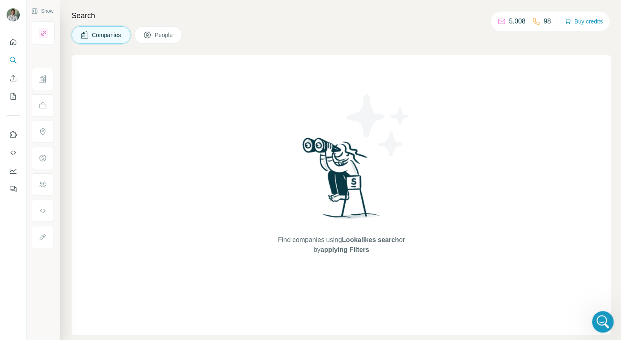
click at [611, 328] on div "Open Intercom Messenger" at bounding box center [602, 321] width 20 height 20
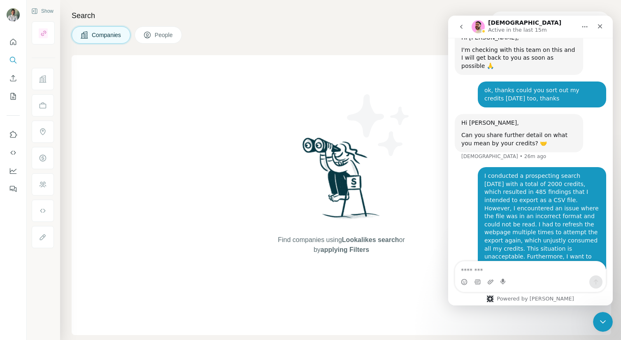
scroll to position [1030, 0]
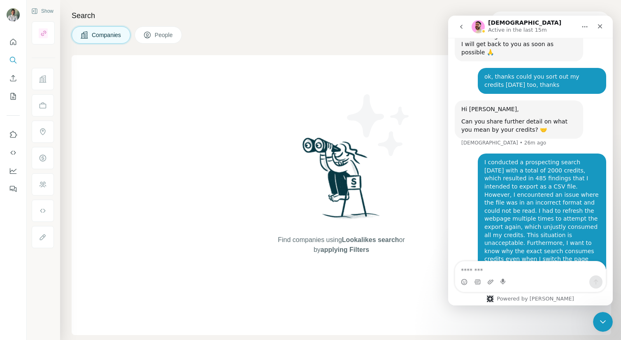
click at [352, 74] on div "Find companies using Lookalikes search or by applying Filters" at bounding box center [342, 195] width 148 height 280
click at [603, 27] on icon "Close" at bounding box center [600, 26] width 7 height 7
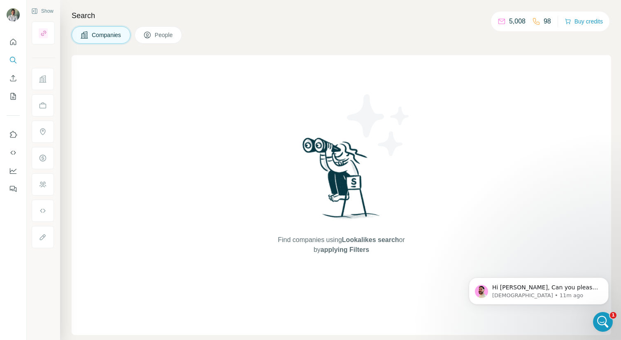
scroll to position [1352, 0]
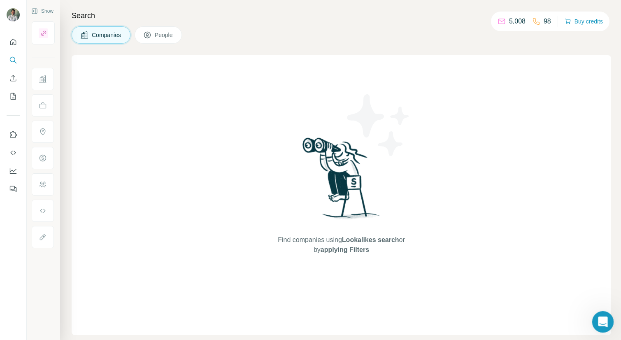
click at [602, 316] on icon "Open Intercom Messenger" at bounding box center [602, 321] width 14 height 14
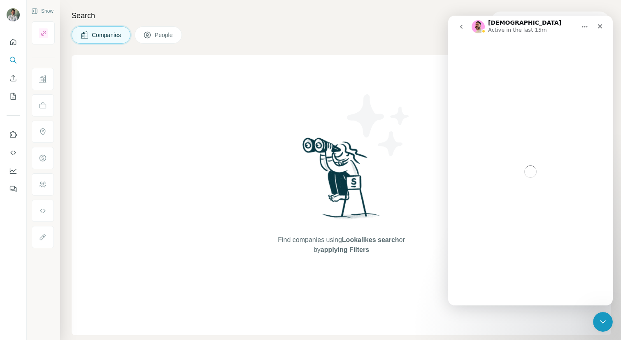
click at [511, 33] on p "Active in the last 15m" at bounding box center [517, 30] width 59 height 8
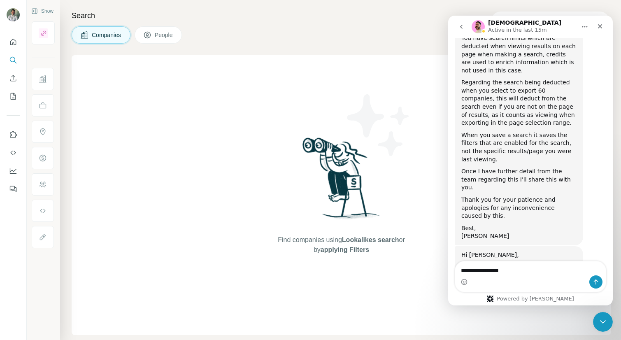
type textarea "**********"
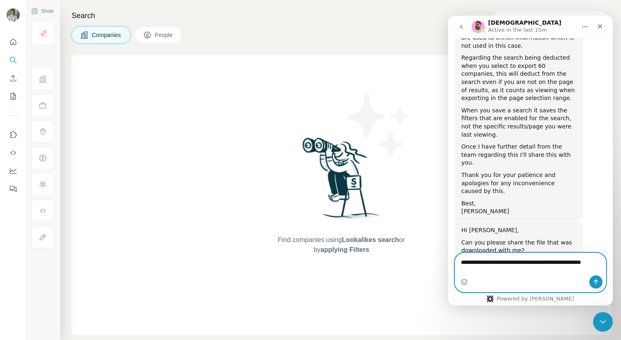
scroll to position [1385, 0]
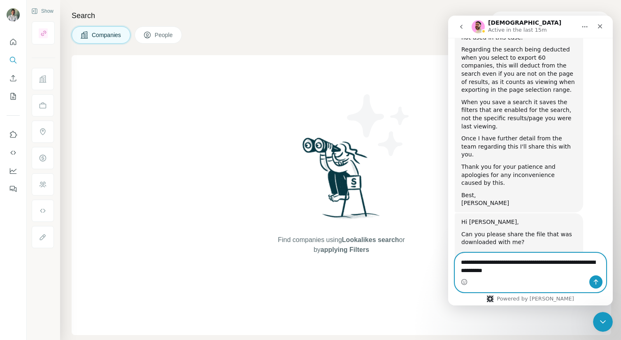
type textarea "**********"
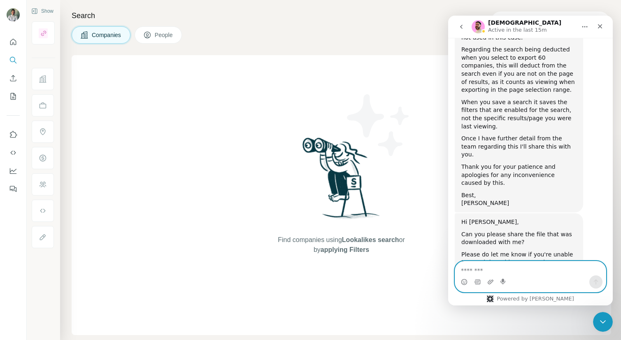
scroll to position [1404, 0]
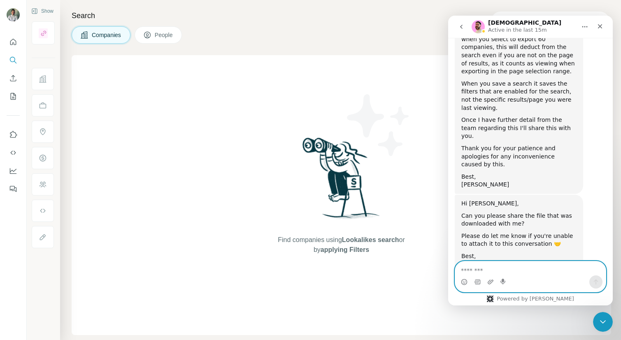
click at [527, 265] on textarea "Message…" at bounding box center [530, 268] width 151 height 14
drag, startPoint x: 567, startPoint y: 242, endPoint x: 482, endPoint y: 233, distance: 86.1
click at [482, 307] on div "It was not useful at all. You can see on my record that is not in csv format [P…" at bounding box center [542, 320] width 128 height 26
copy div "It was not useful at all. You can see on my record that is not in csv format"
click at [604, 25] on div "Close" at bounding box center [600, 26] width 15 height 15
